Goal: Task Accomplishment & Management: Manage account settings

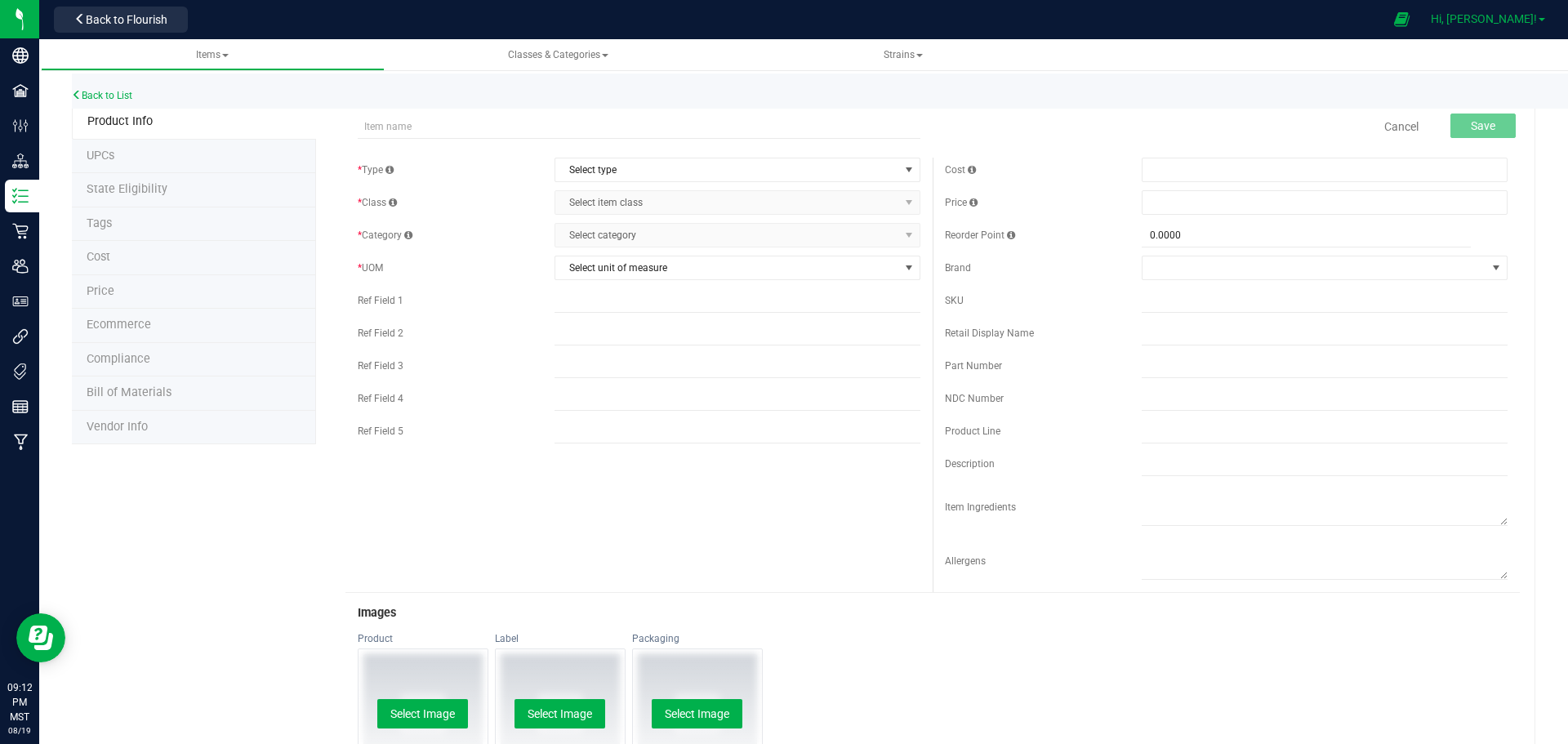
click at [1525, 13] on span "Hi, [PERSON_NAME]!" at bounding box center [1485, 18] width 106 height 13
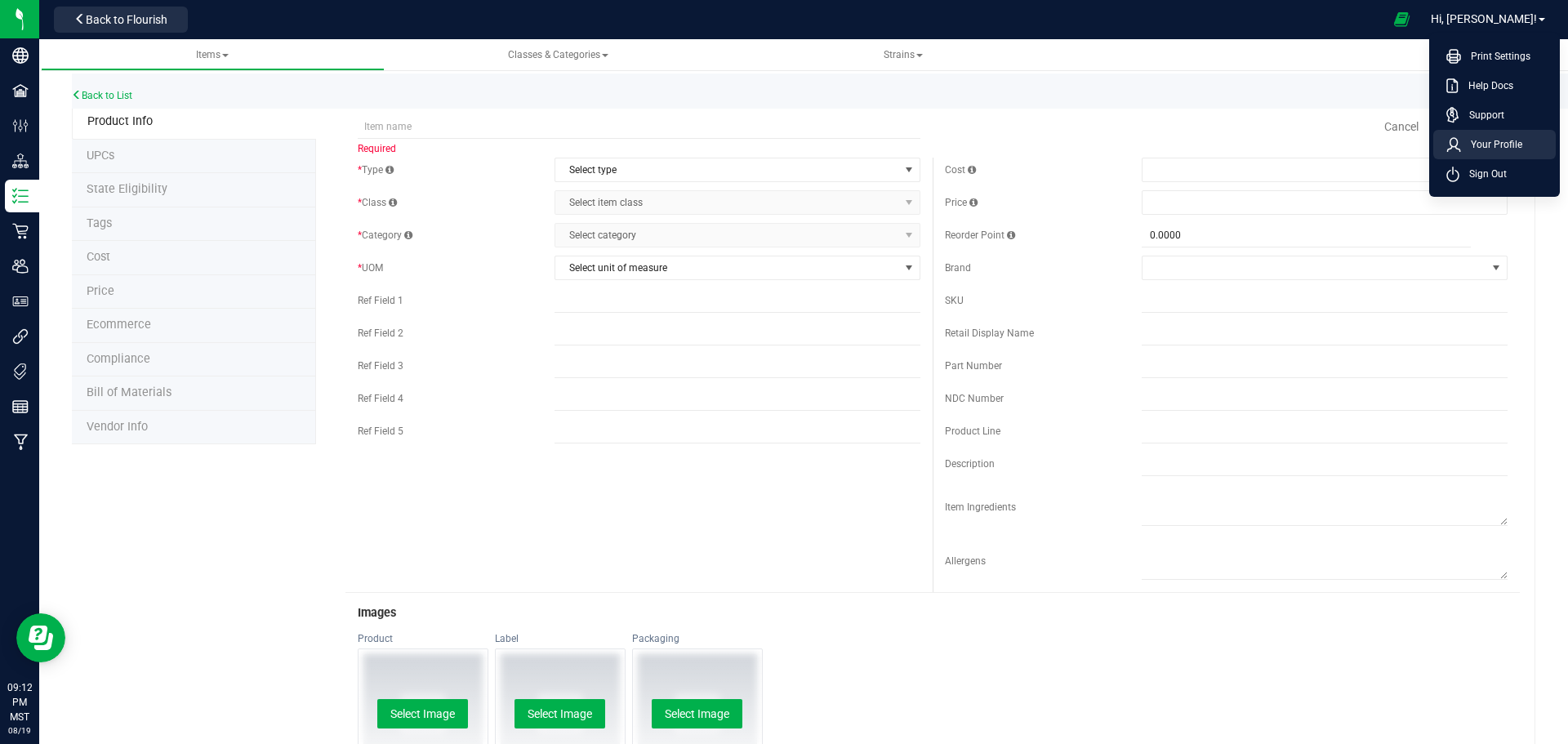
click at [1481, 146] on span "Your Profile" at bounding box center [1491, 144] width 61 height 17
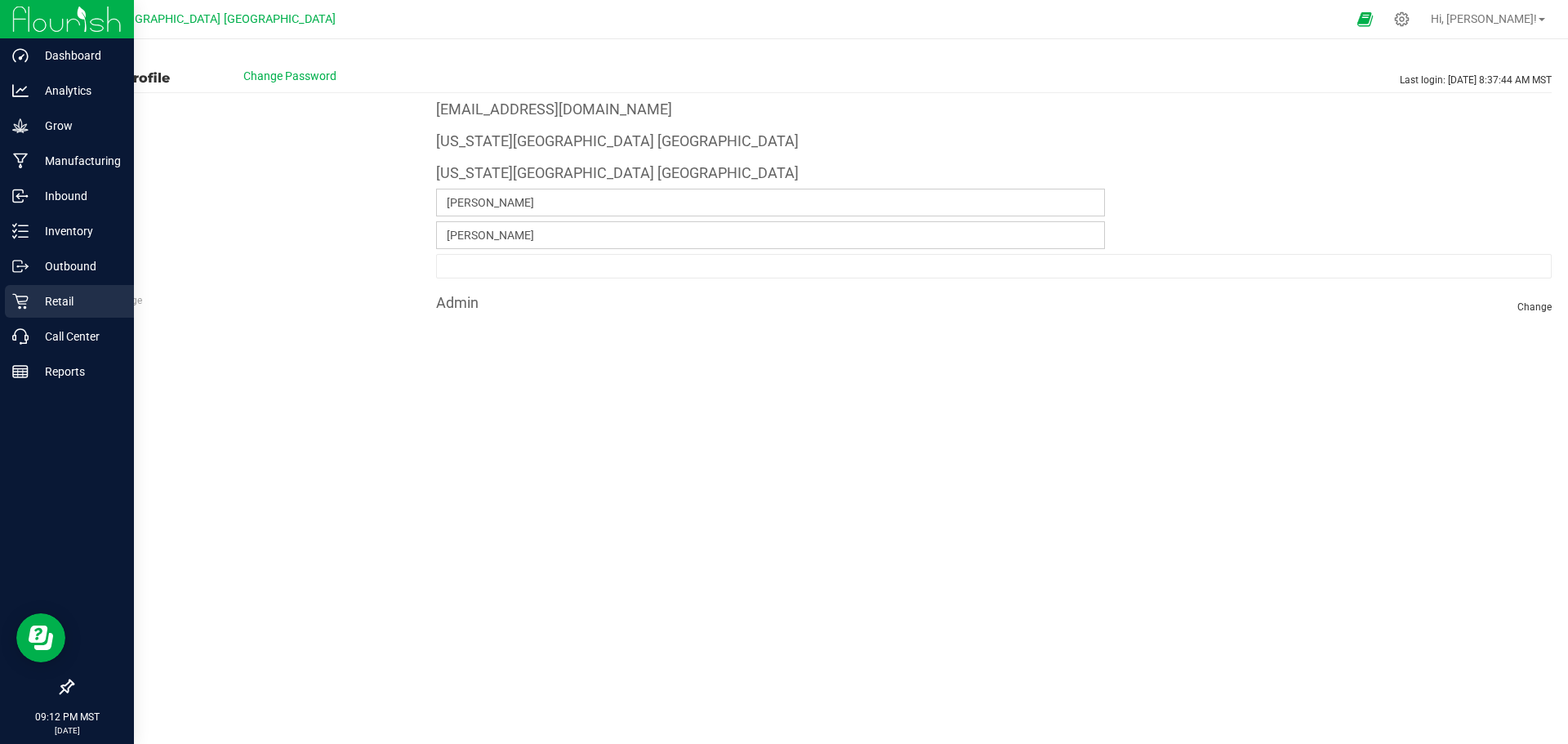
drag, startPoint x: 47, startPoint y: 299, endPoint x: 61, endPoint y: 291, distance: 16.1
click at [48, 299] on p "Retail" at bounding box center [77, 301] width 98 height 20
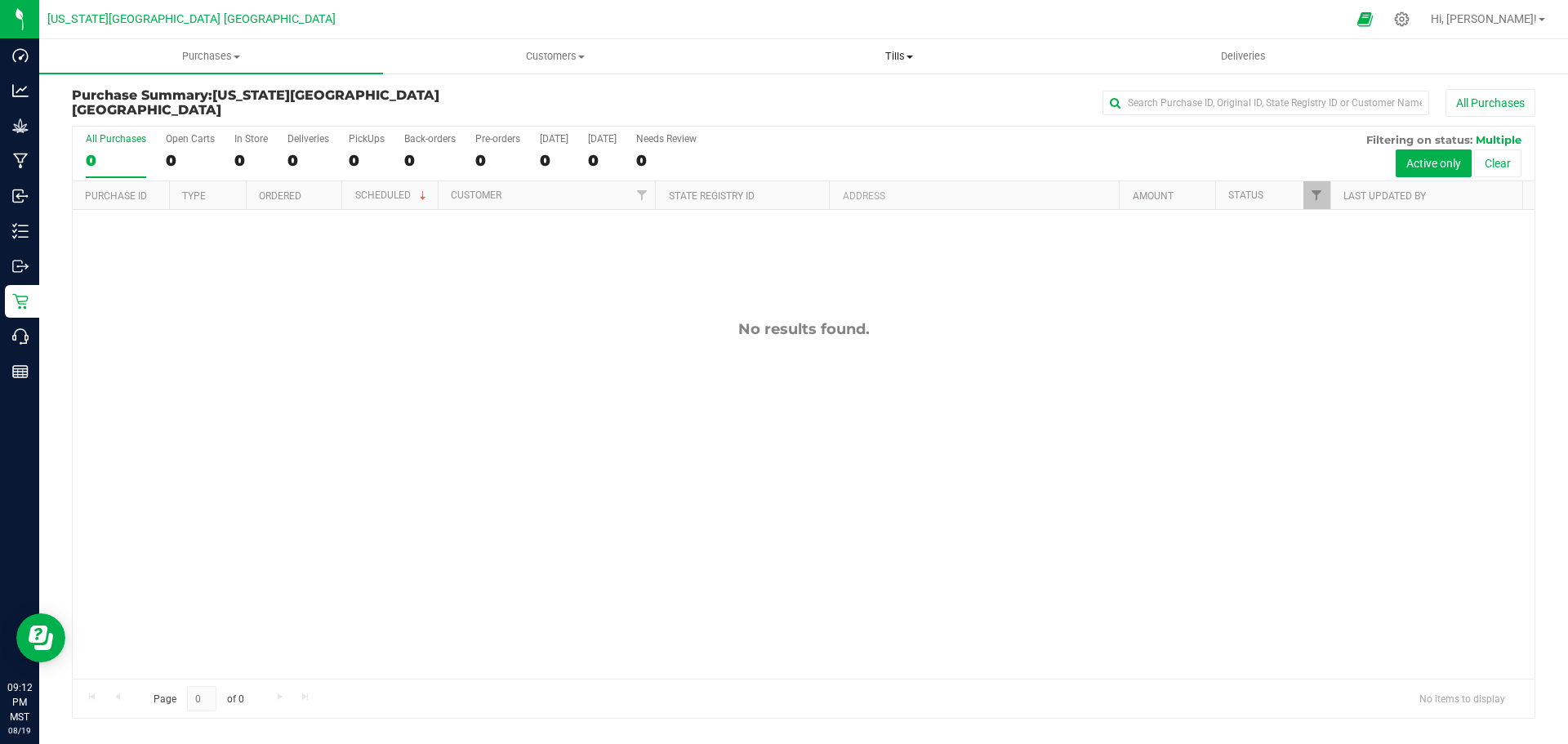
click at [894, 53] on span "Tills" at bounding box center [899, 56] width 343 height 15
click at [766, 96] on span "Manage tills" at bounding box center [782, 98] width 110 height 14
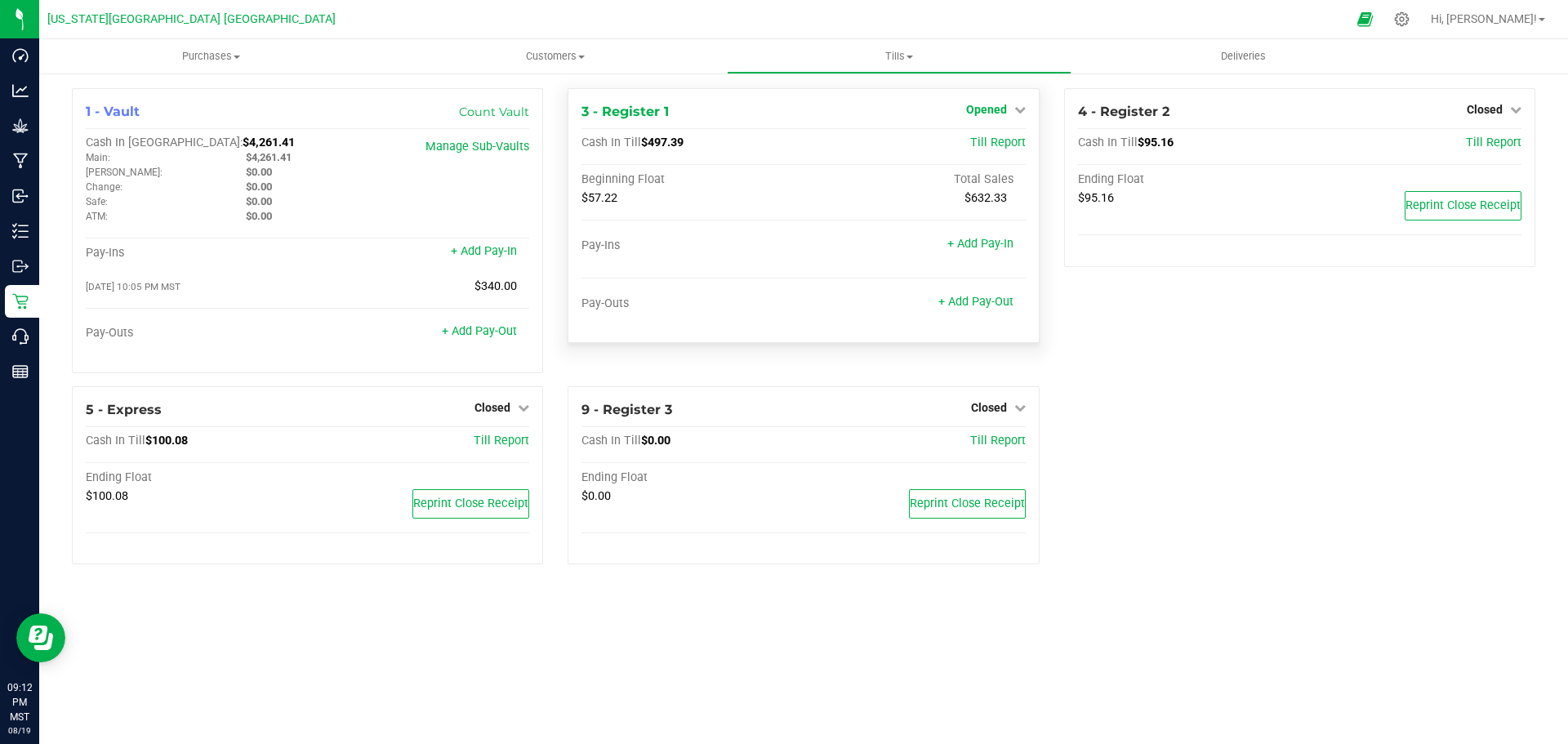
click at [991, 110] on span "Opened" at bounding box center [986, 109] width 41 height 13
